Goal: Information Seeking & Learning: Learn about a topic

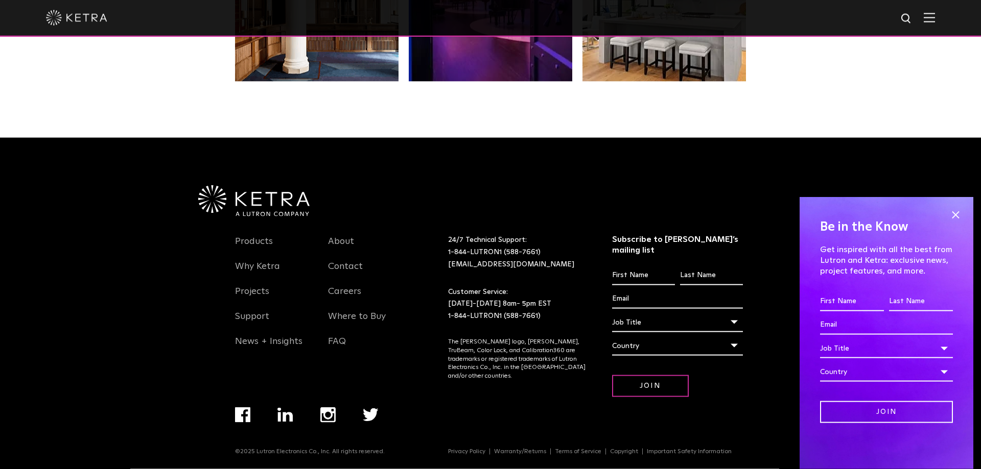
scroll to position [2151, 0]
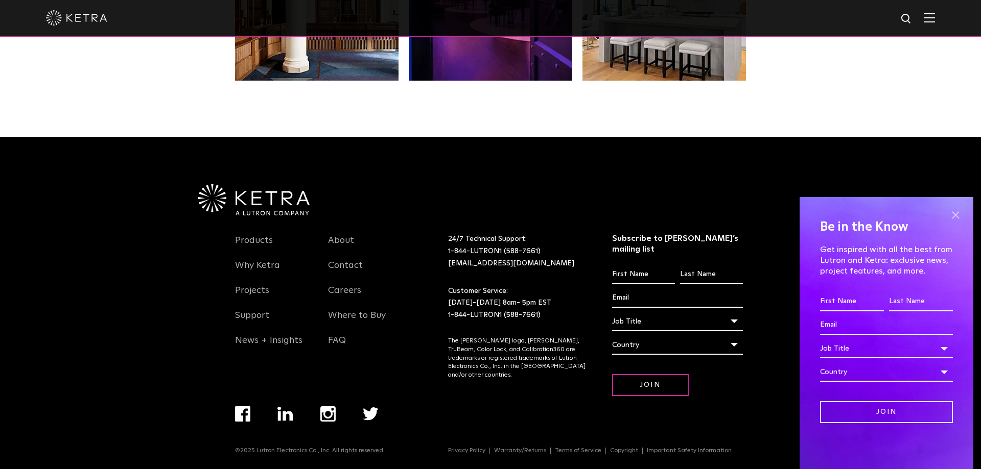
click at [956, 214] on span at bounding box center [954, 214] width 15 height 15
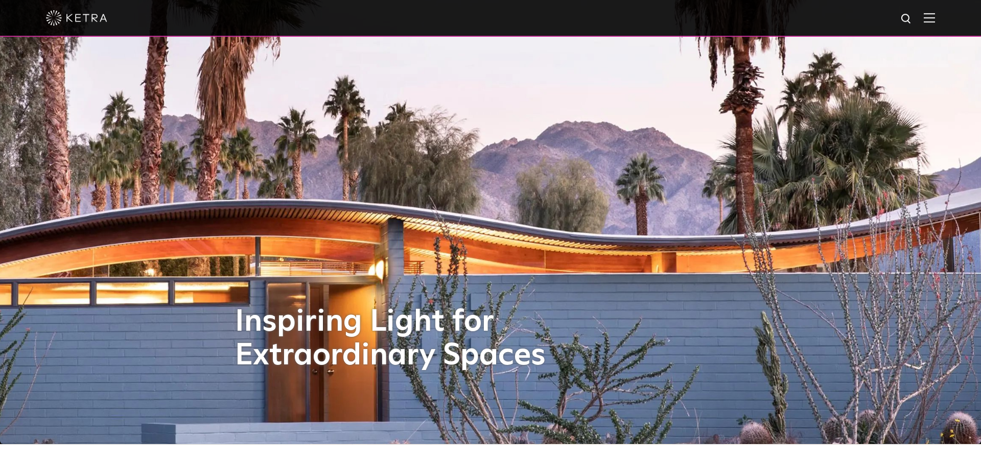
scroll to position [0, 0]
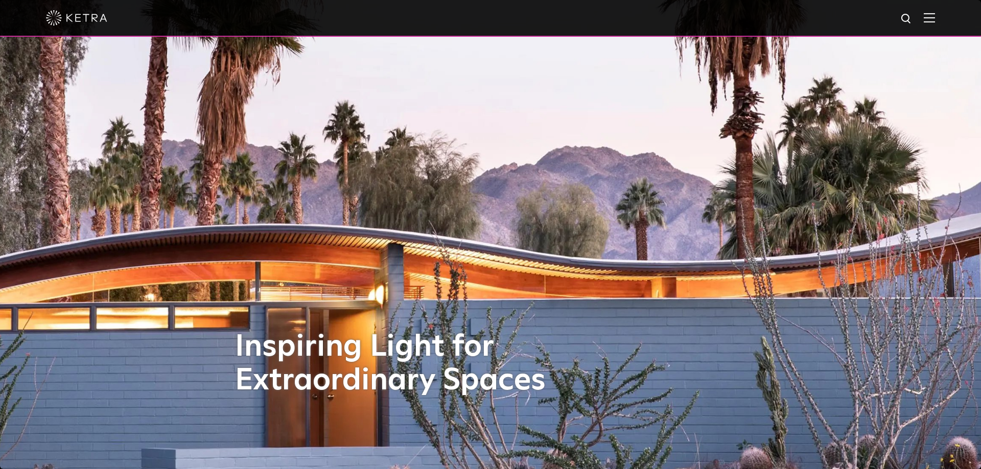
click at [932, 25] on div at bounding box center [490, 18] width 889 height 36
click at [932, 20] on img at bounding box center [928, 18] width 11 height 10
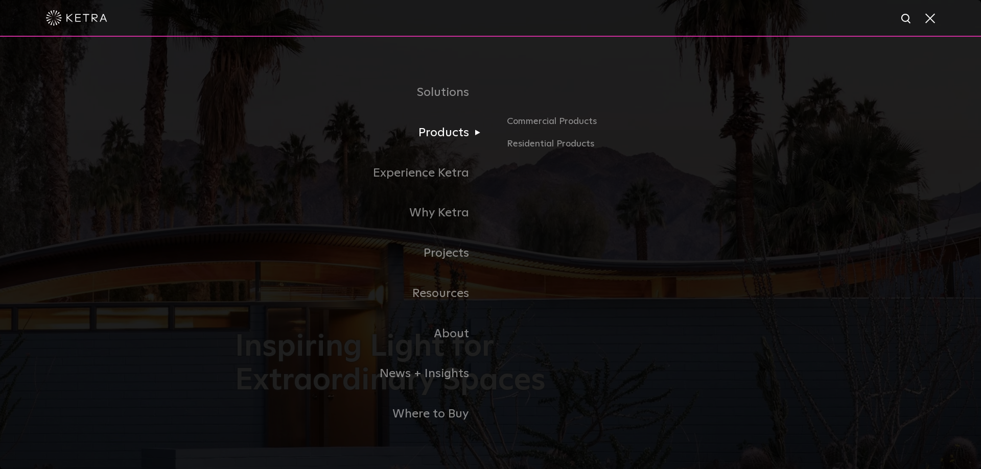
click at [432, 135] on link "Products" at bounding box center [362, 133] width 255 height 40
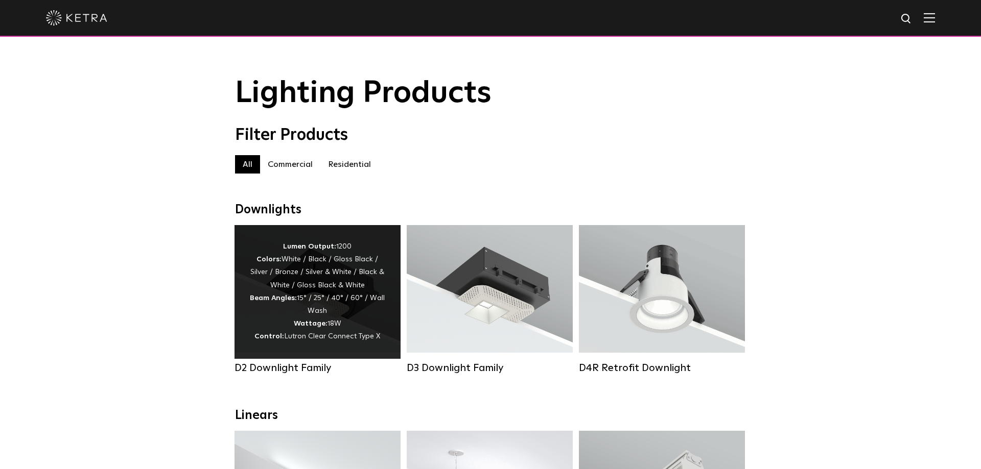
click at [347, 268] on div "Lumen Output: 1200 Colors: White / Black / Gloss Black / Silver / Bronze / Silv…" at bounding box center [317, 292] width 135 height 103
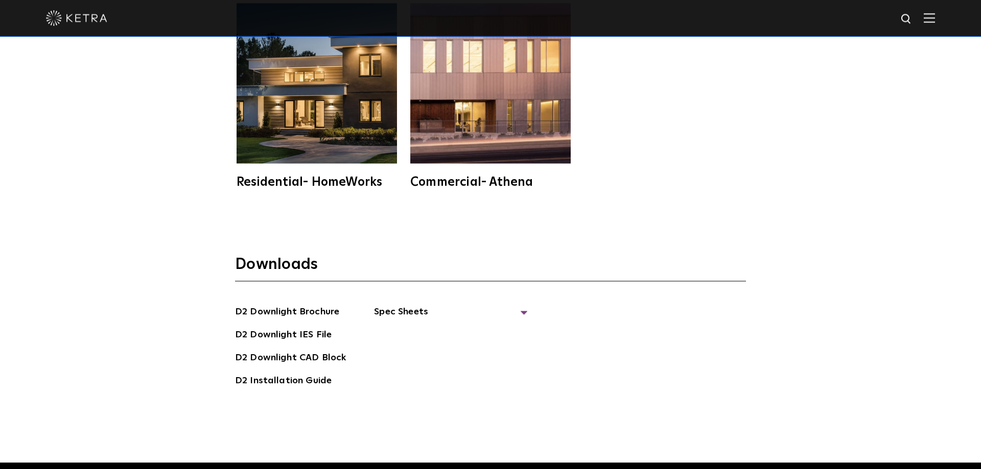
scroll to position [2865, 0]
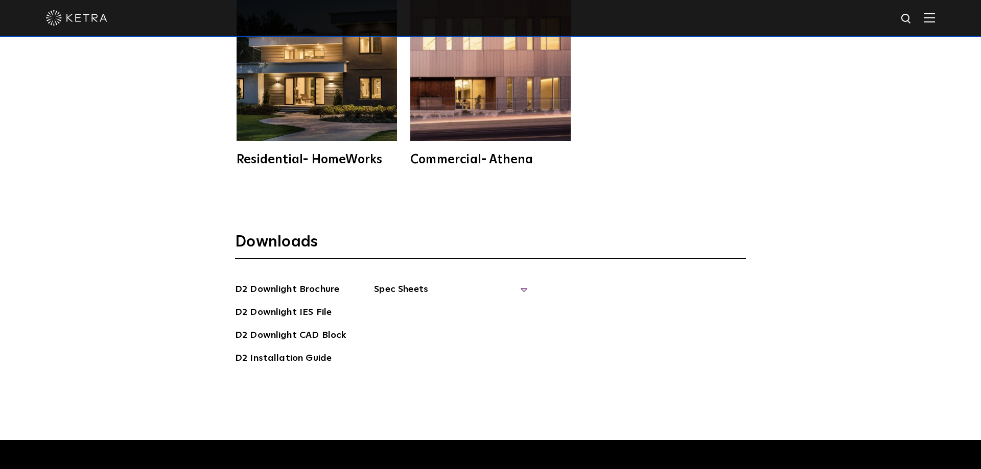
click at [519, 282] on span "Spec Sheets" at bounding box center [450, 293] width 153 height 22
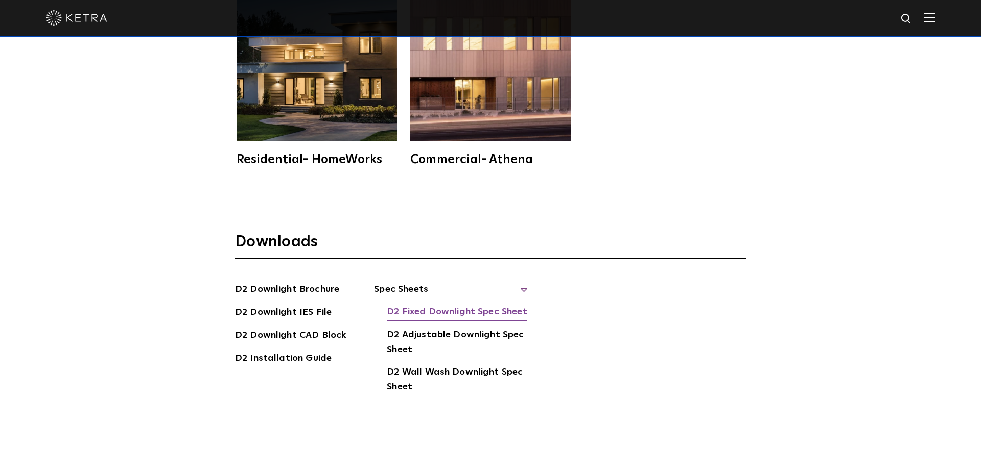
click at [490, 305] on link "D2 Fixed Downlight Spec Sheet" at bounding box center [457, 313] width 140 height 16
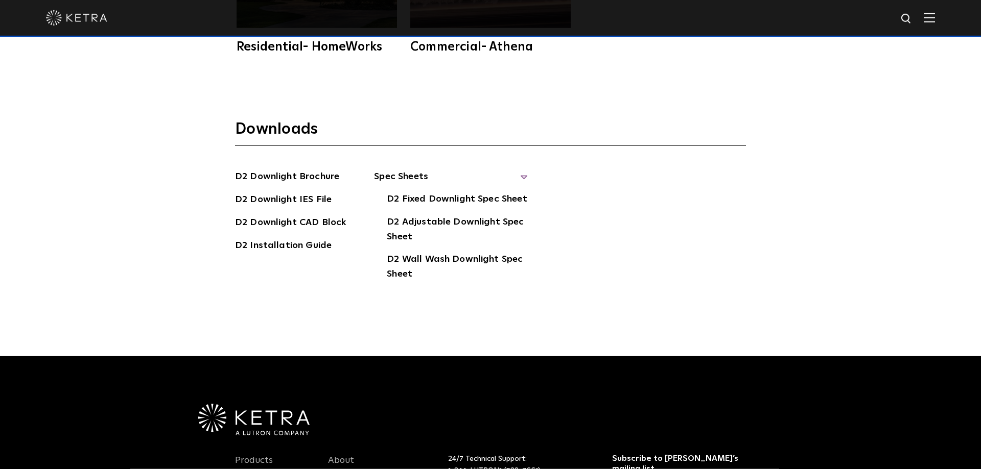
scroll to position [3021, 0]
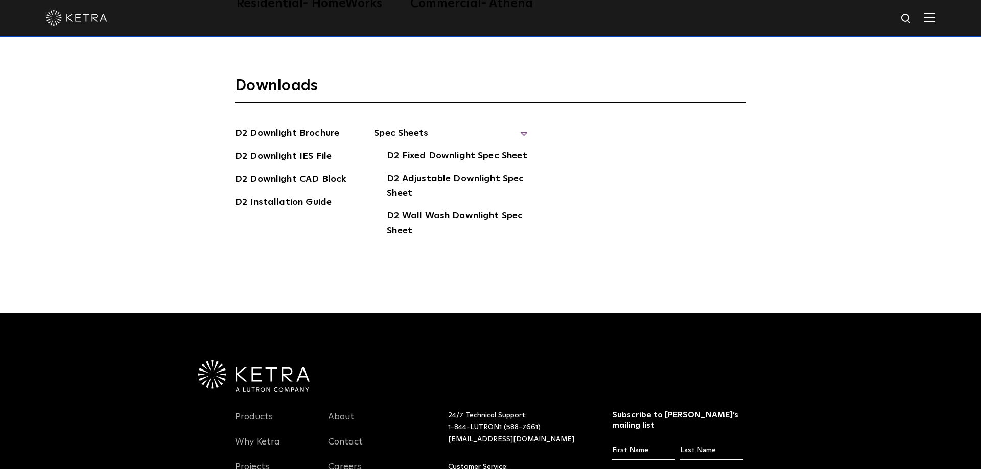
click at [378, 267] on div "Downloads D2 Downlight Brochure D2 Downlight IES File D2 Downlight CAD Block D2…" at bounding box center [490, 178] width 981 height 270
click at [447, 209] on link "D2 Wall Wash Downlight Spec Sheet" at bounding box center [457, 224] width 140 height 31
click at [308, 195] on link "D2 Installation Guide" at bounding box center [283, 203] width 97 height 16
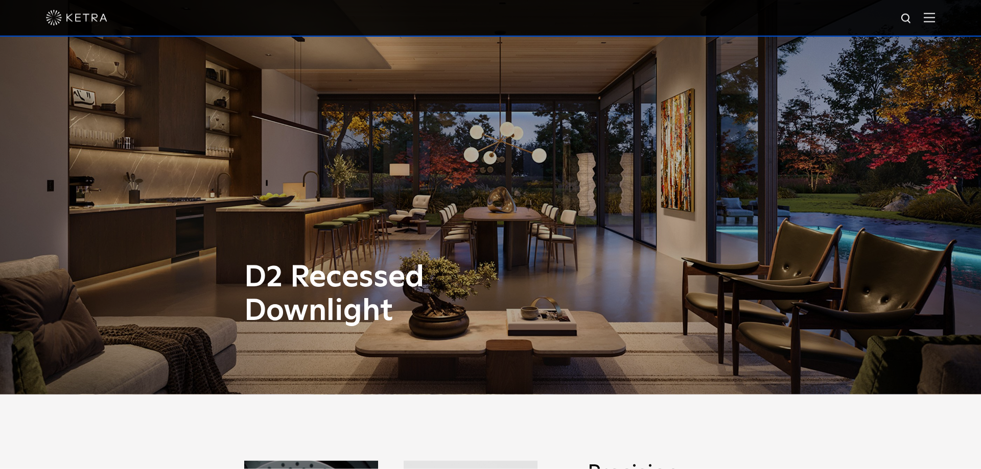
scroll to position [0, 0]
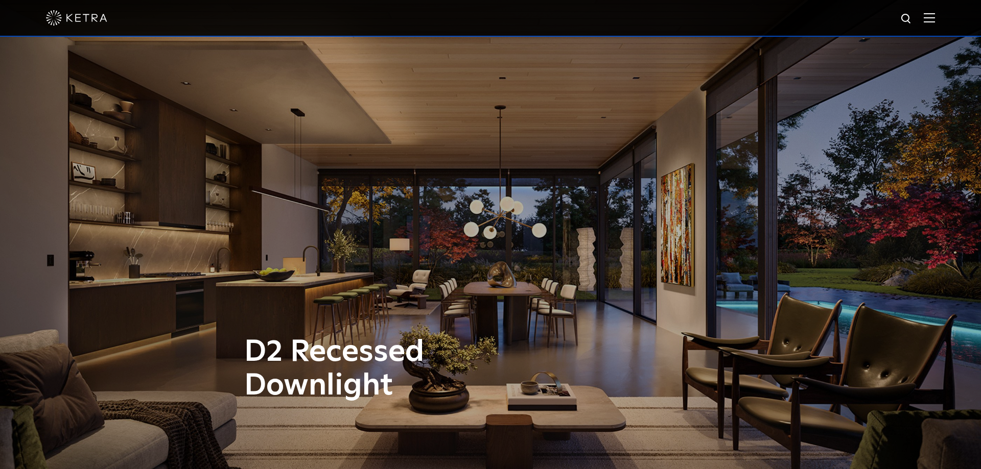
click at [928, 19] on img at bounding box center [928, 18] width 11 height 10
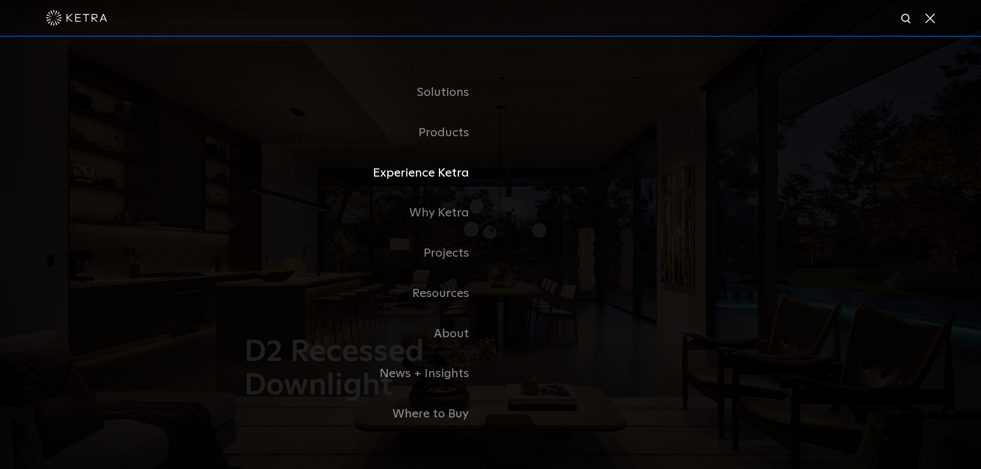
drag, startPoint x: 419, startPoint y: 175, endPoint x: 425, endPoint y: 187, distance: 13.9
click at [419, 176] on link "Experience Ketra" at bounding box center [362, 173] width 255 height 40
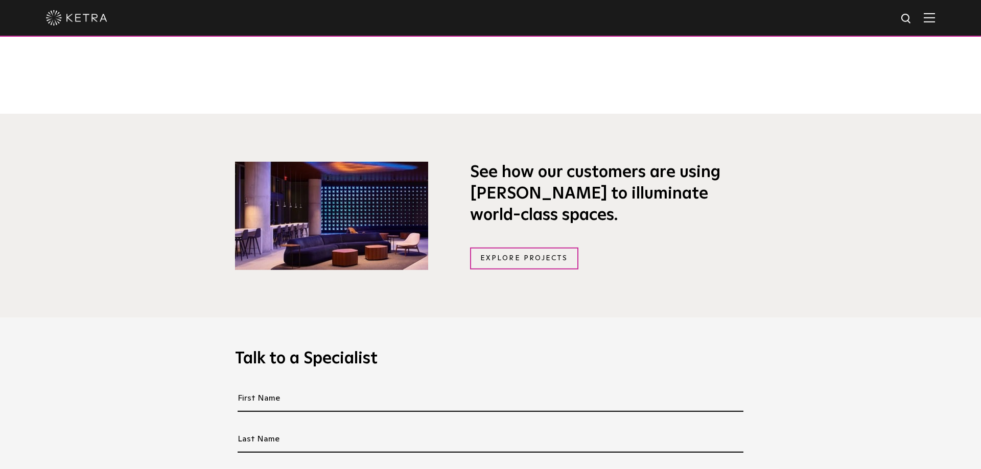
scroll to position [729, 0]
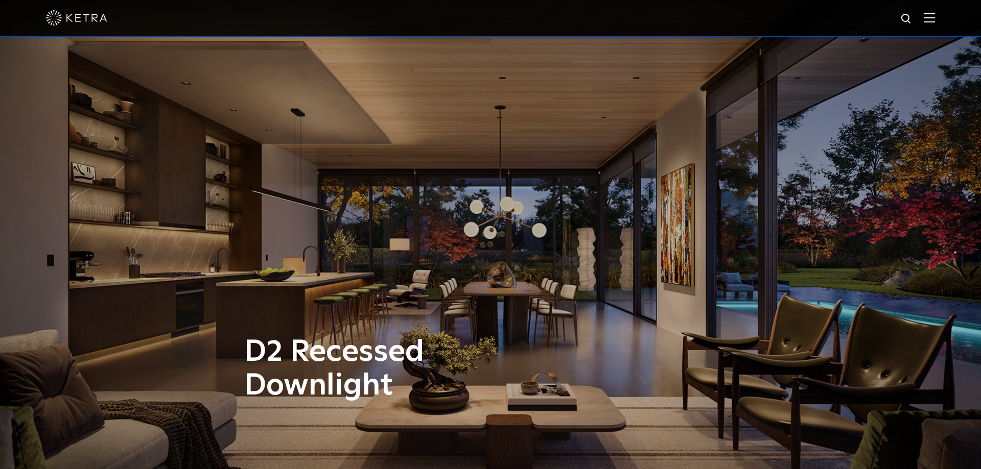
click at [64, 20] on img at bounding box center [76, 17] width 61 height 15
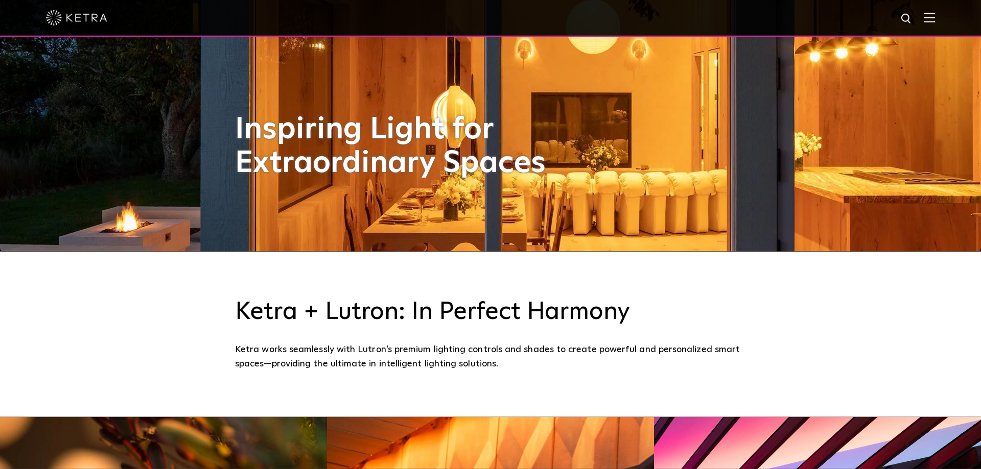
click at [925, 12] on div at bounding box center [490, 18] width 889 height 36
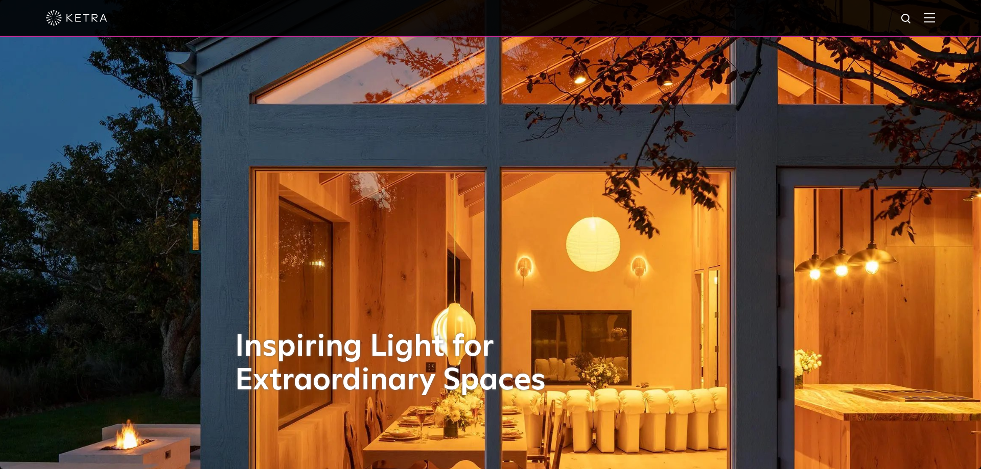
click at [925, 16] on img at bounding box center [928, 18] width 11 height 10
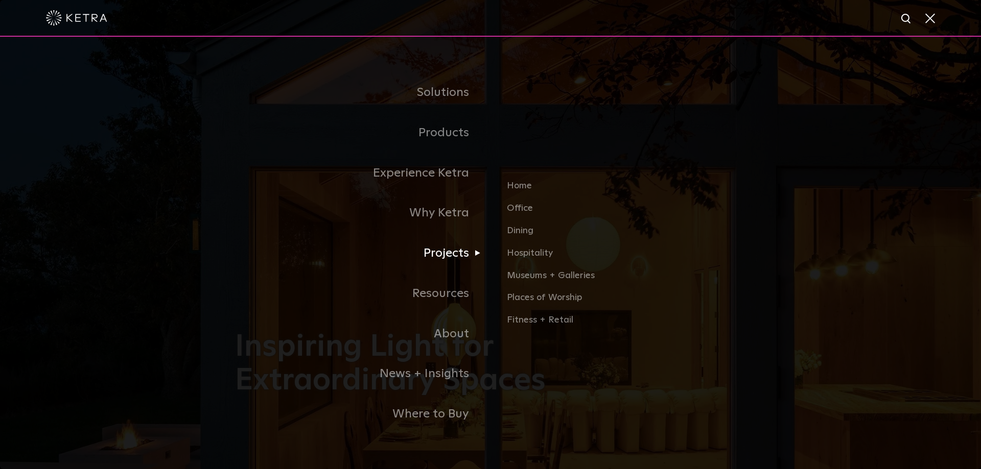
click at [464, 257] on link "Projects" at bounding box center [362, 253] width 255 height 40
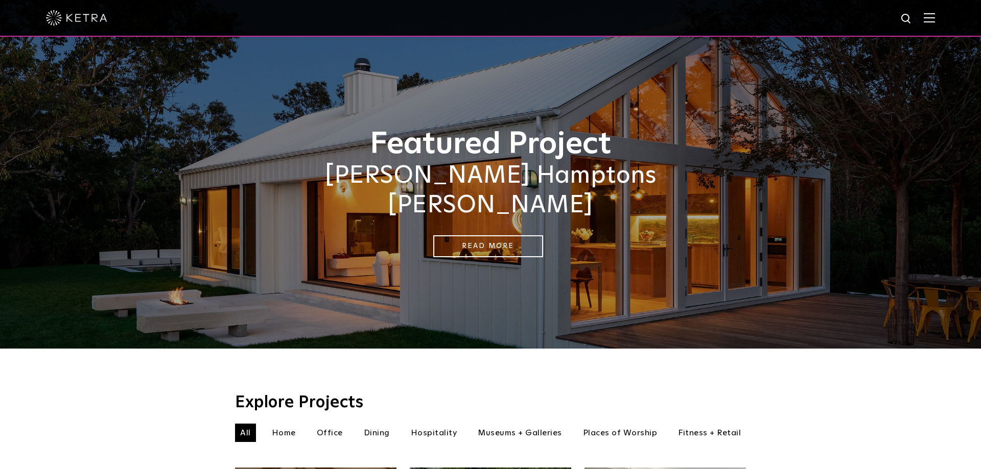
click at [929, 20] on img at bounding box center [928, 18] width 11 height 10
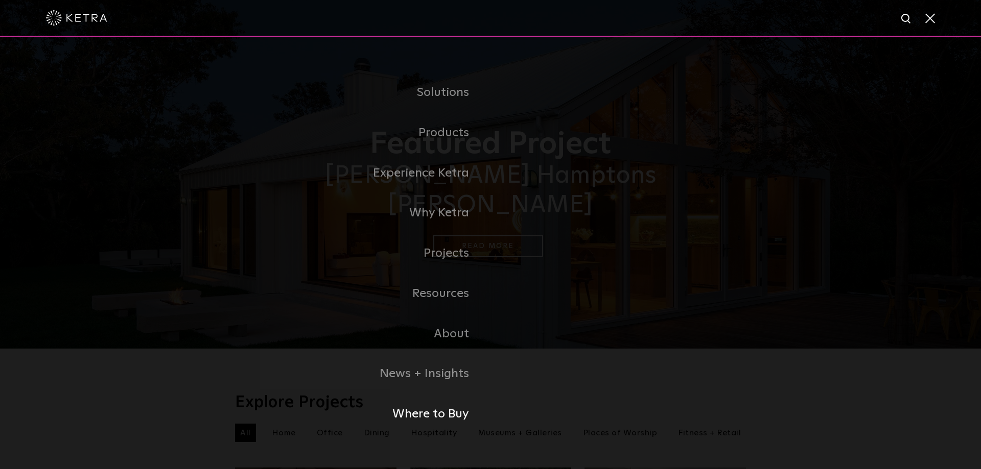
click at [427, 411] on link "Where to Buy" at bounding box center [362, 414] width 255 height 40
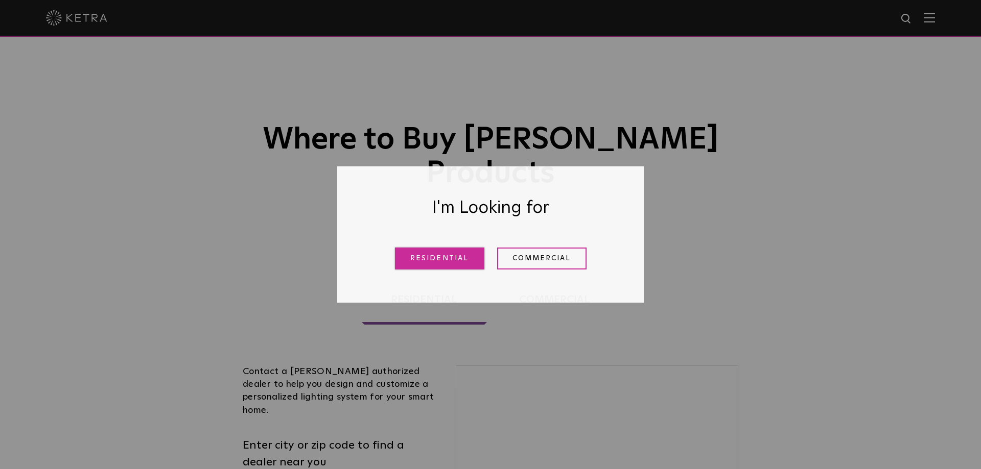
click at [416, 257] on link "Residential" at bounding box center [439, 259] width 89 height 22
